Goal: Find specific page/section: Find specific page/section

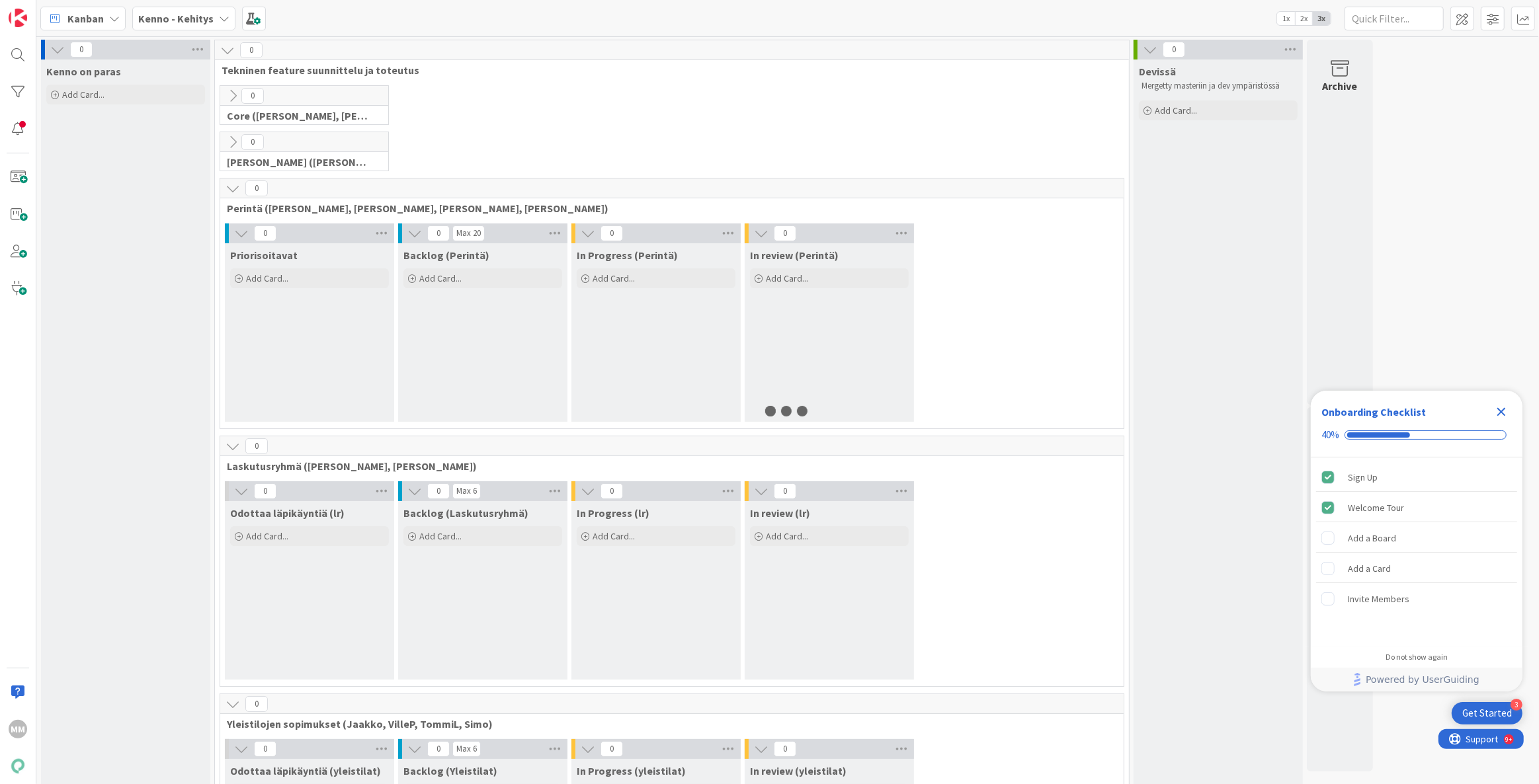
click at [1504, 411] on icon "Close Checklist" at bounding box center [1502, 412] width 16 height 16
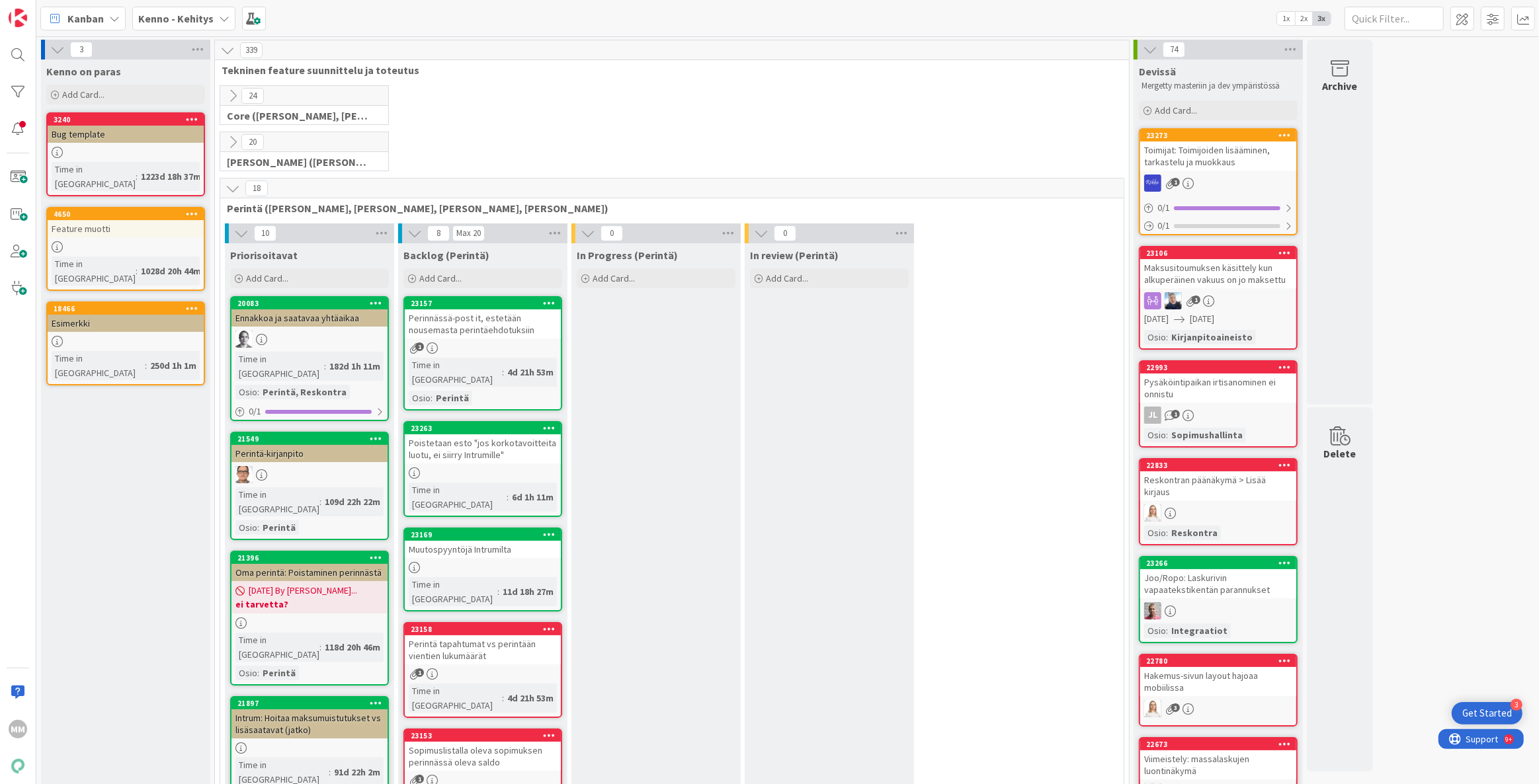
click at [273, 445] on div "Perintä-kirjanpito" at bounding box center [310, 453] width 156 height 17
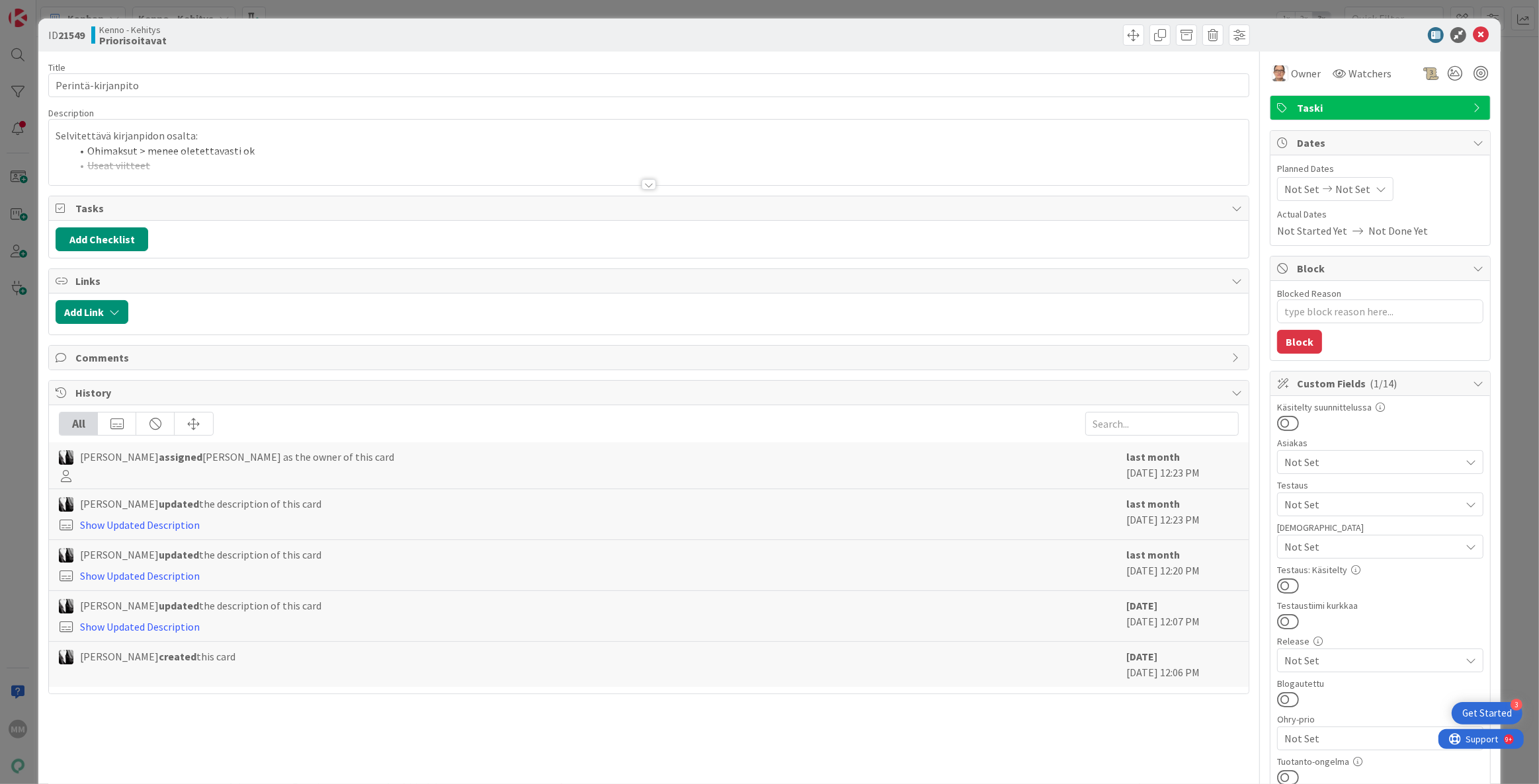
type textarea "x"
click at [641, 183] on div at bounding box center [648, 184] width 15 height 11
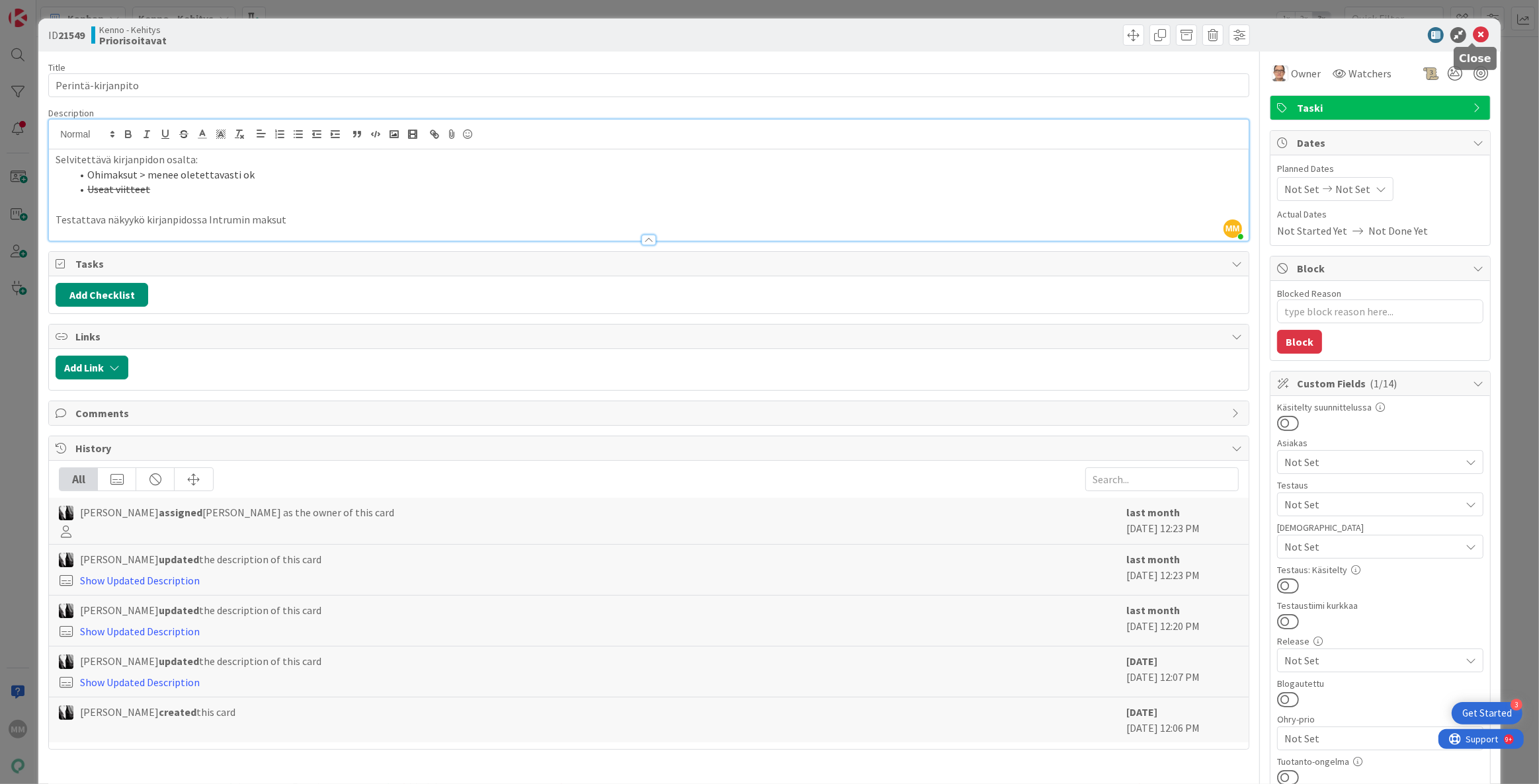
click at [1473, 32] on icon at bounding box center [1481, 35] width 16 height 16
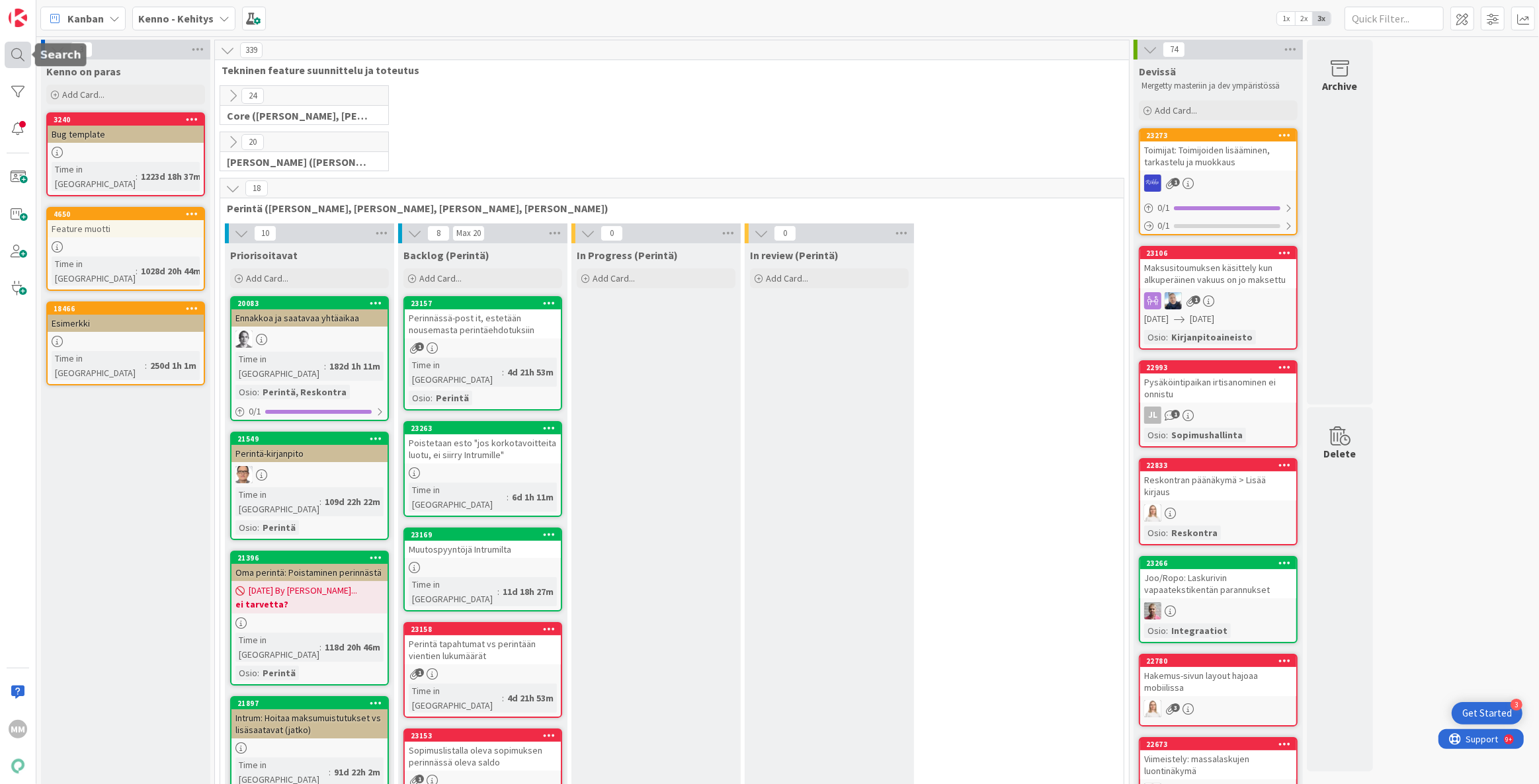
click at [14, 51] on div at bounding box center [18, 55] width 27 height 27
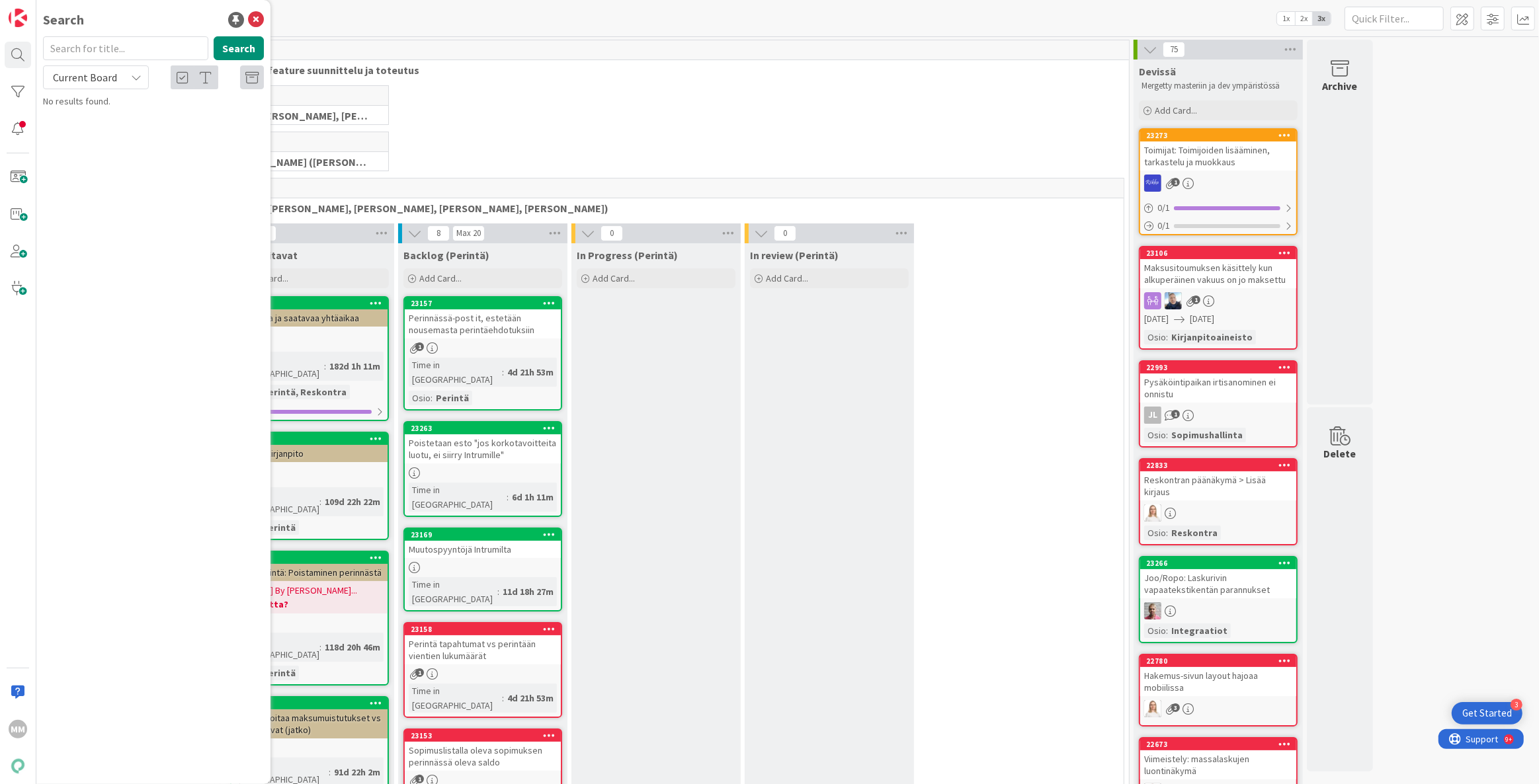
click at [131, 82] on div "Current Board" at bounding box center [96, 77] width 106 height 24
click at [80, 126] on span "All Boards" at bounding box center [118, 132] width 137 height 20
click at [94, 49] on input "text" at bounding box center [125, 49] width 165 height 24
type input "l"
type input "docue"
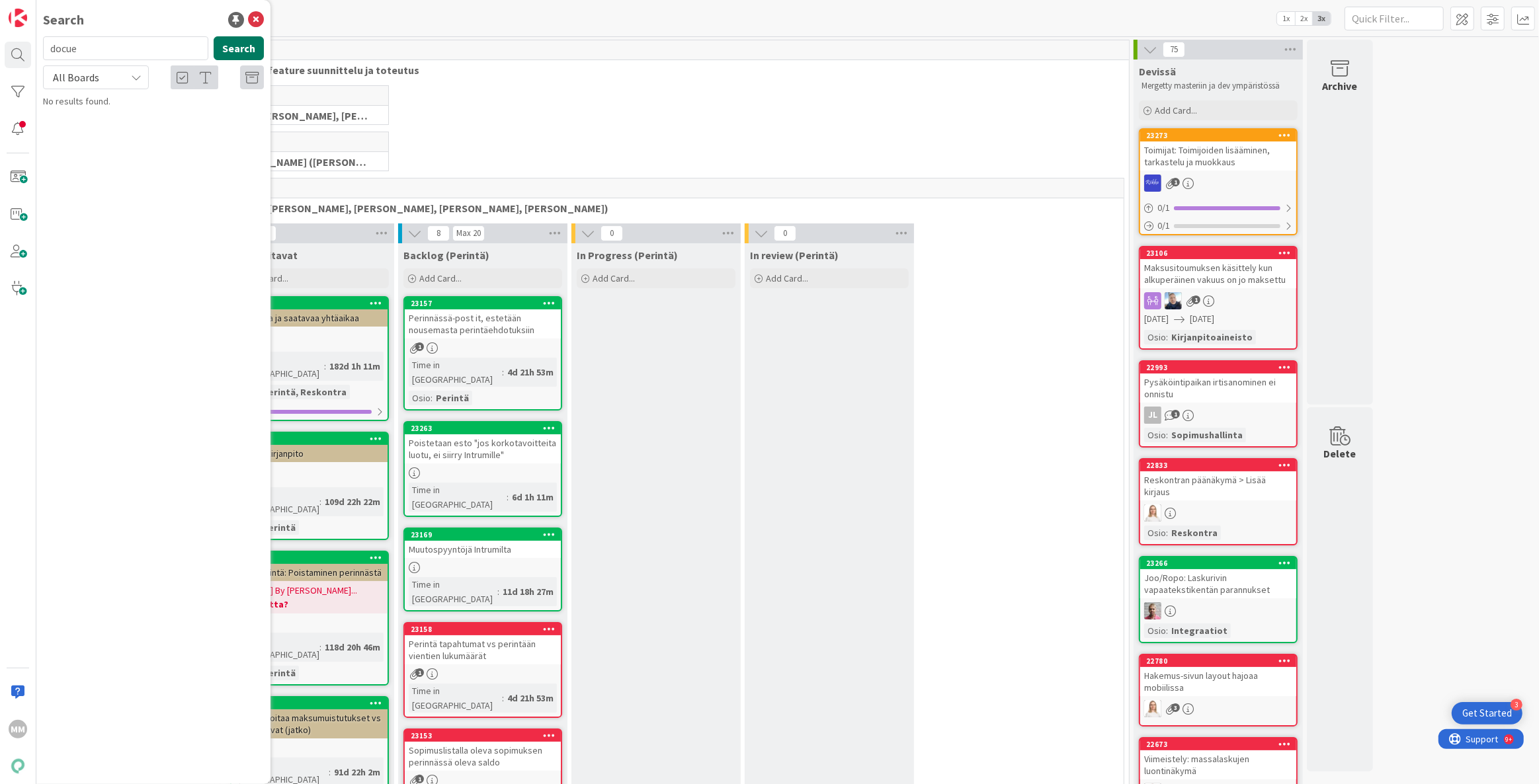
click at [224, 46] on button "Search" at bounding box center [238, 49] width 50 height 24
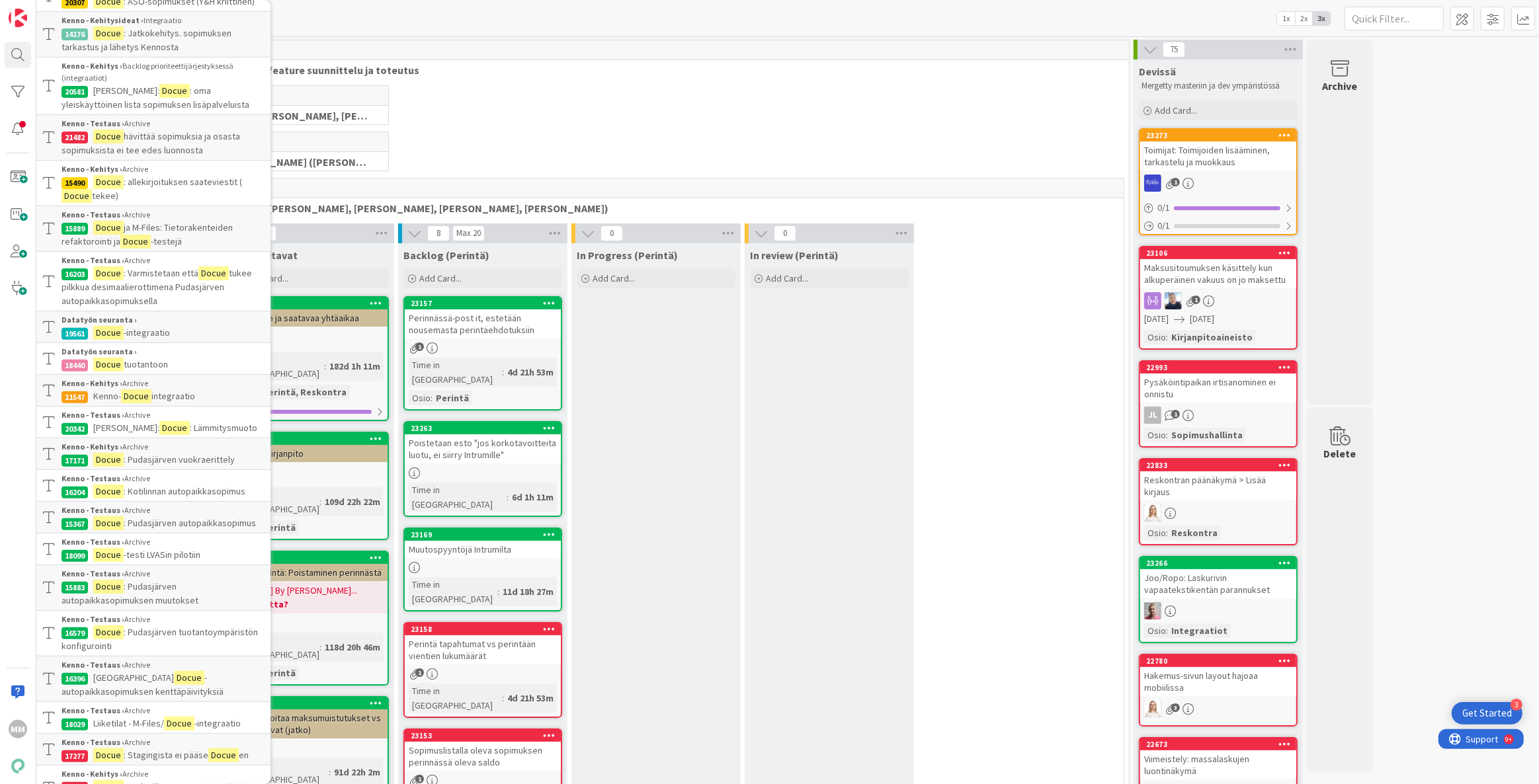
scroll to position [601, 0]
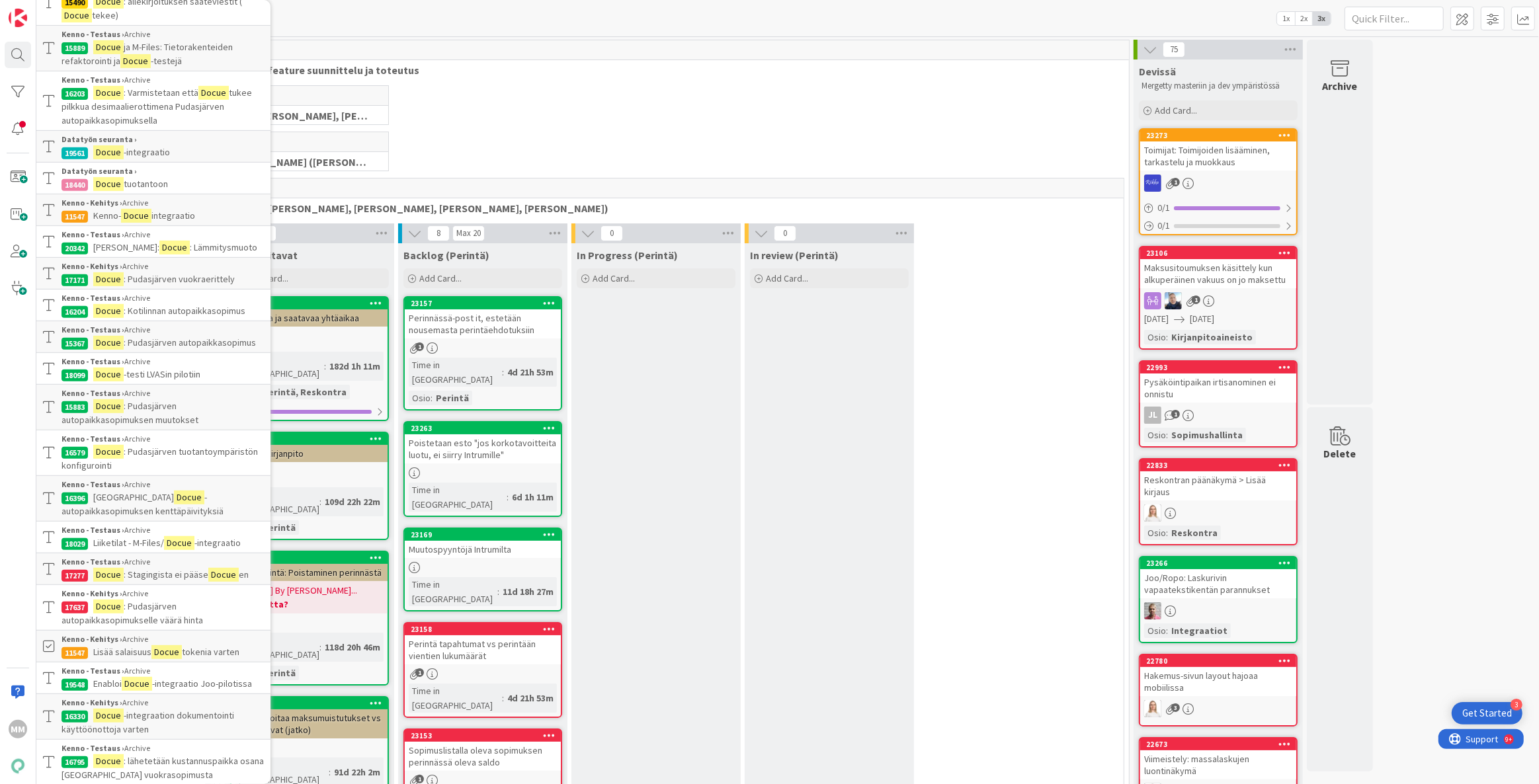
click at [117, 530] on b "Kenno - Testaus ›" at bounding box center [92, 530] width 63 height 10
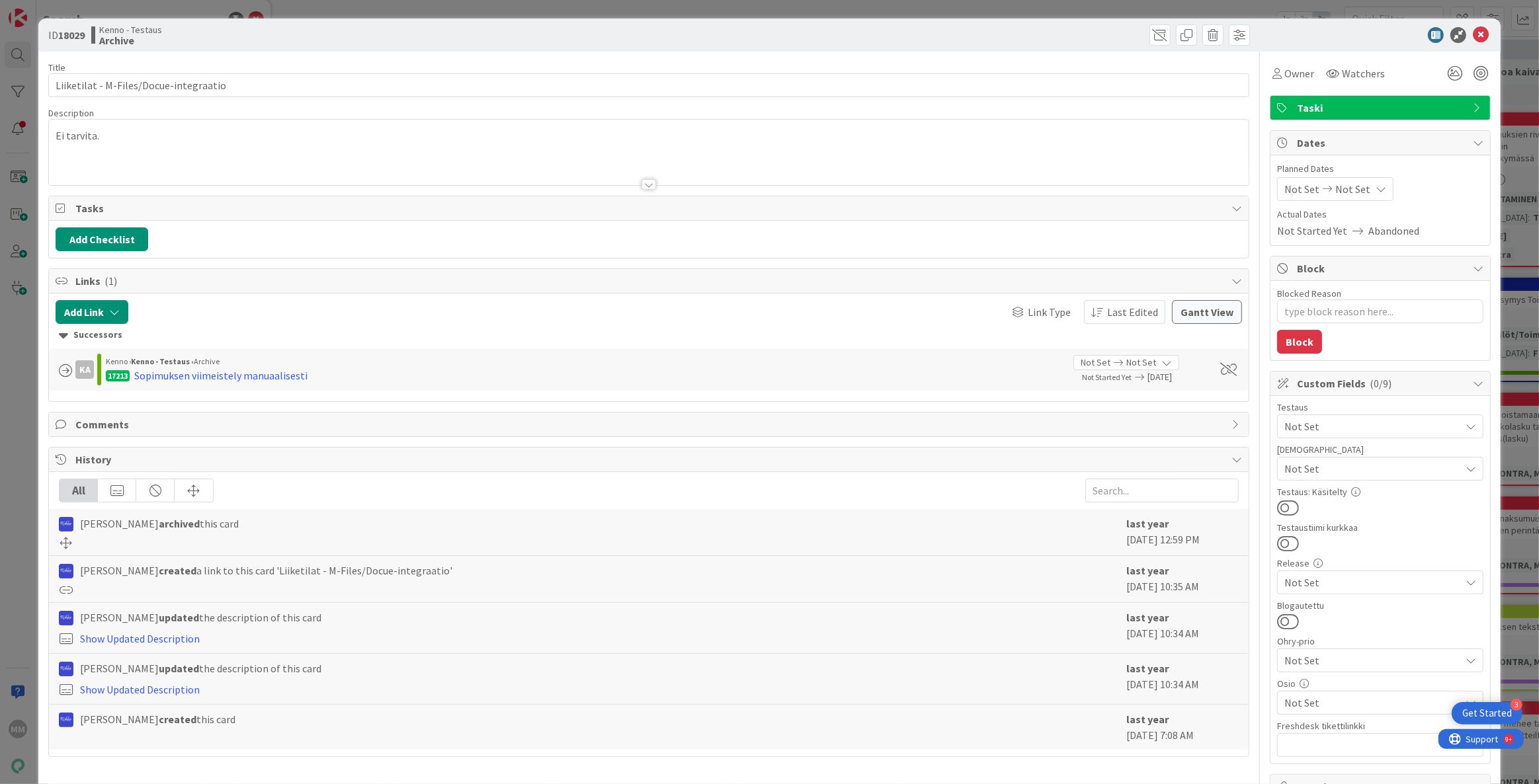
click at [647, 182] on div at bounding box center [648, 184] width 15 height 11
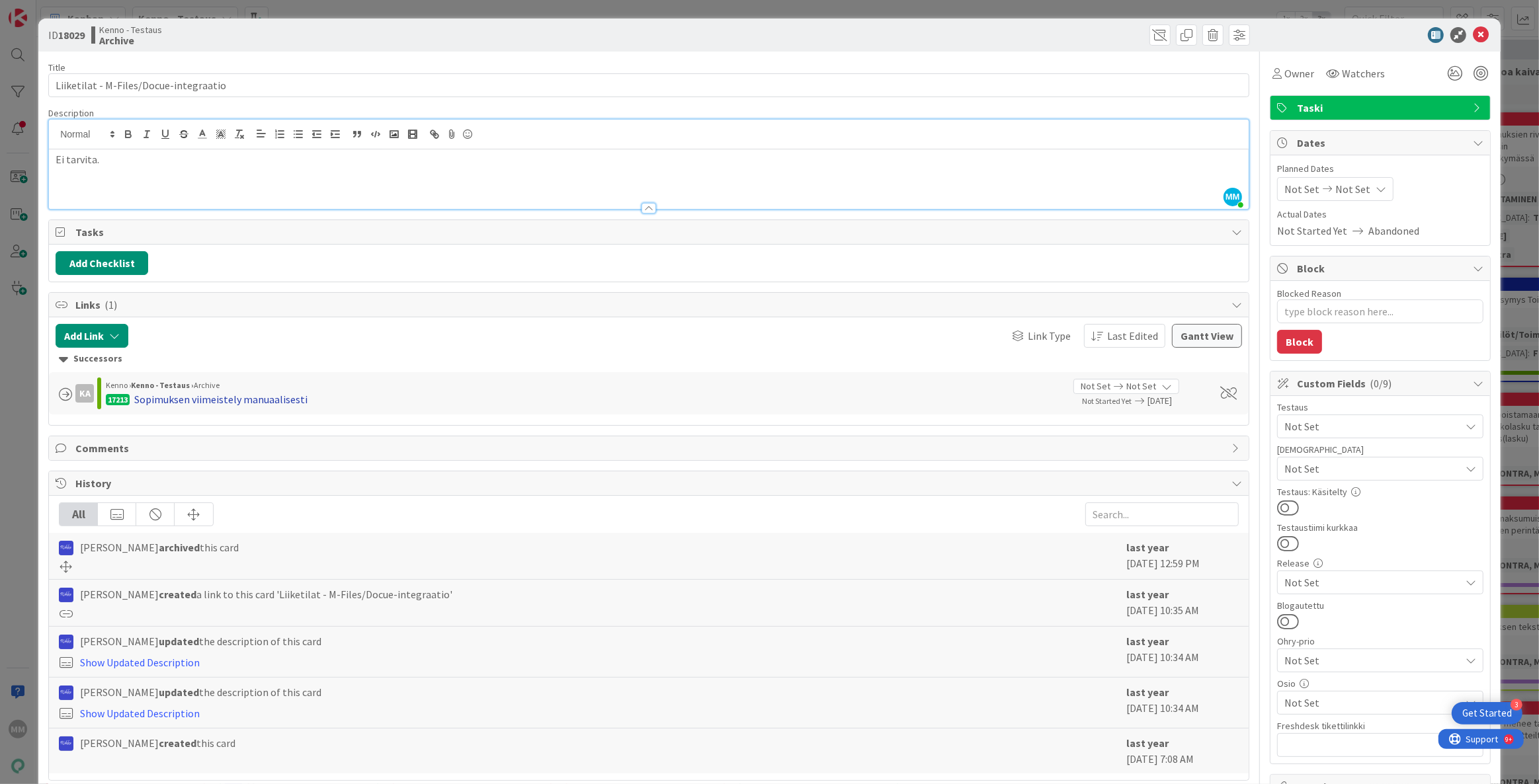
click at [182, 397] on div "Sopimuksen viimeistely manuaalisesti" at bounding box center [221, 399] width 173 height 16
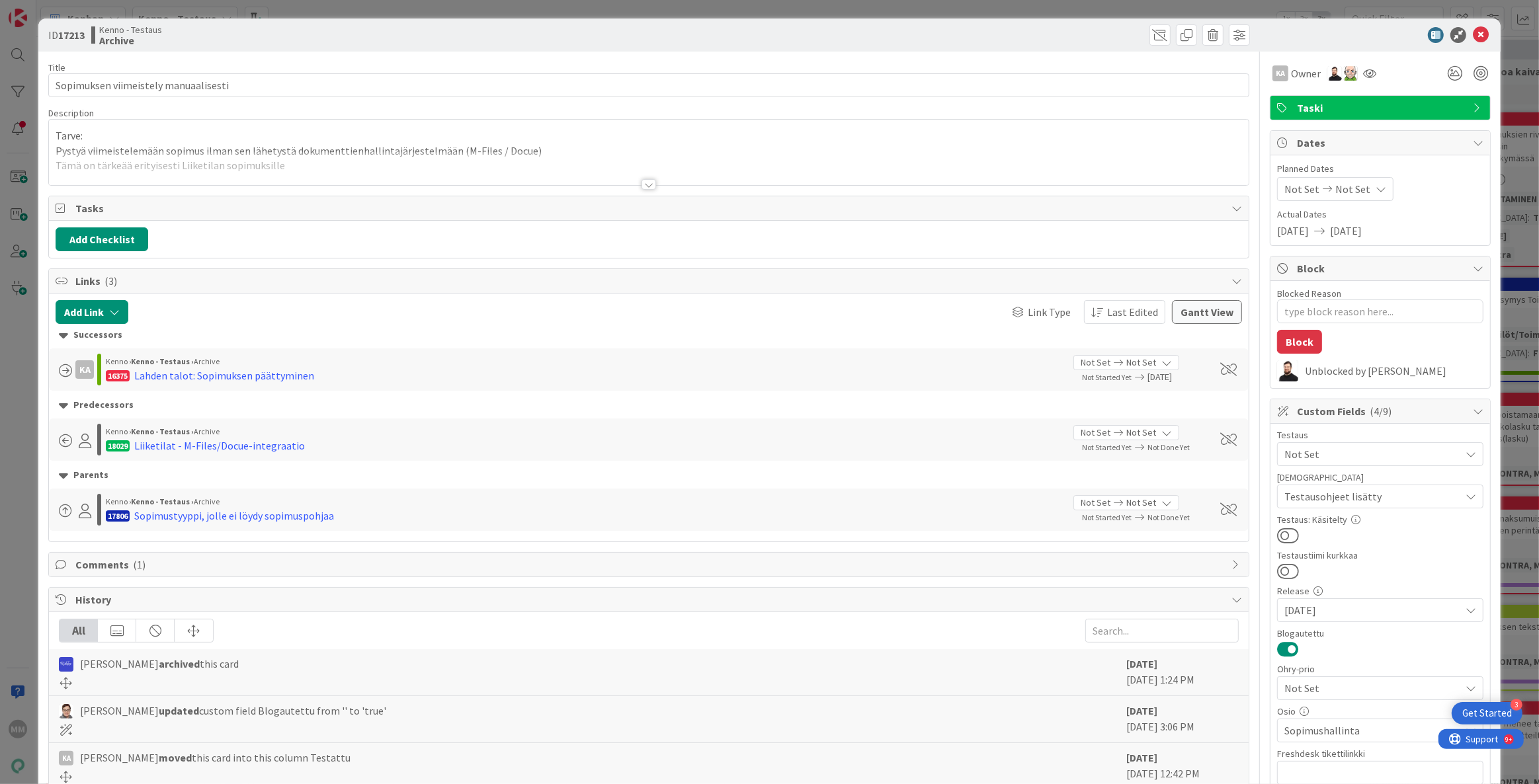
type textarea "x"
click at [645, 184] on div at bounding box center [648, 184] width 15 height 11
